Goal: Task Accomplishment & Management: Manage account settings

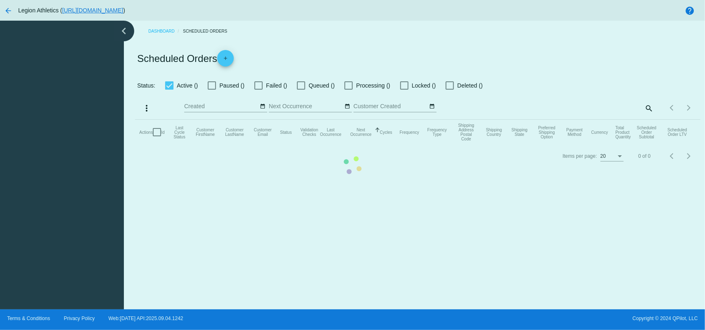
checkbox input "true"
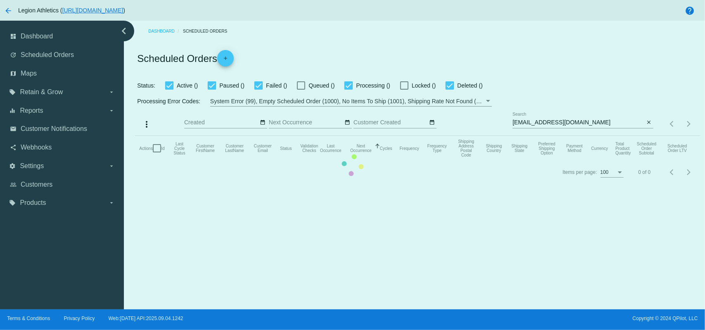
click at [561, 136] on mat-table "Actions Id Last Cycle Status Customer FirstName Customer LastName Customer Emai…" at bounding box center [417, 148] width 565 height 25
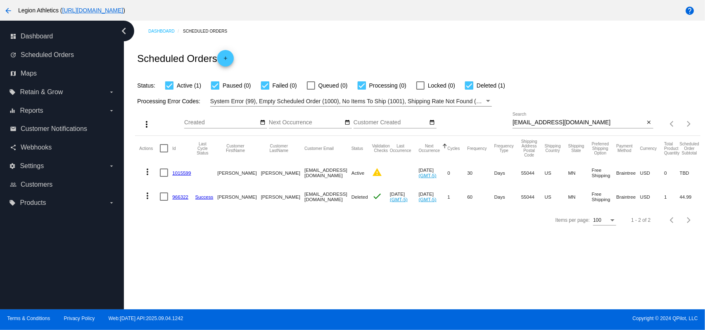
click at [547, 121] on input "[EMAIL_ADDRESS][DOMAIN_NAME]" at bounding box center [578, 122] width 132 height 7
click at [546, 88] on div "Status: Active (1) Paused (0) Failed (0) Queued (0) Processing (0) Locked (0) D…" at bounding box center [417, 83] width 565 height 16
click at [544, 125] on input "[EMAIL_ADDRESS][DOMAIN_NAME]" at bounding box center [578, 122] width 132 height 7
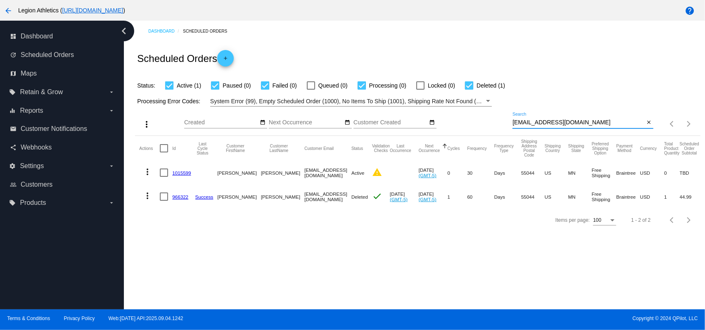
click at [544, 125] on input "[EMAIL_ADDRESS][DOMAIN_NAME]" at bounding box center [578, 122] width 132 height 7
paste input "[EMAIL_ADDRESS]"
type input "[EMAIL_ADDRESS][DOMAIN_NAME]"
click at [521, 78] on div "Status: Active (1) Paused (0) Failed (0) Queued (0) Processing (0) Locked (0) D…" at bounding box center [417, 83] width 565 height 16
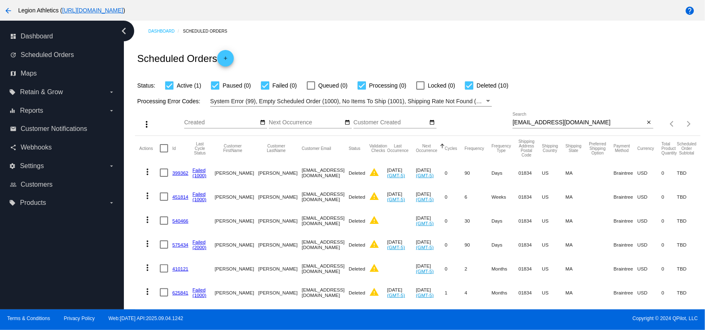
click at [467, 82] on div at bounding box center [469, 85] width 8 height 8
click at [469, 90] on input "Deleted (10)" at bounding box center [469, 90] width 0 height 0
checkbox input "false"
